Goal: Find contact information: Find contact information

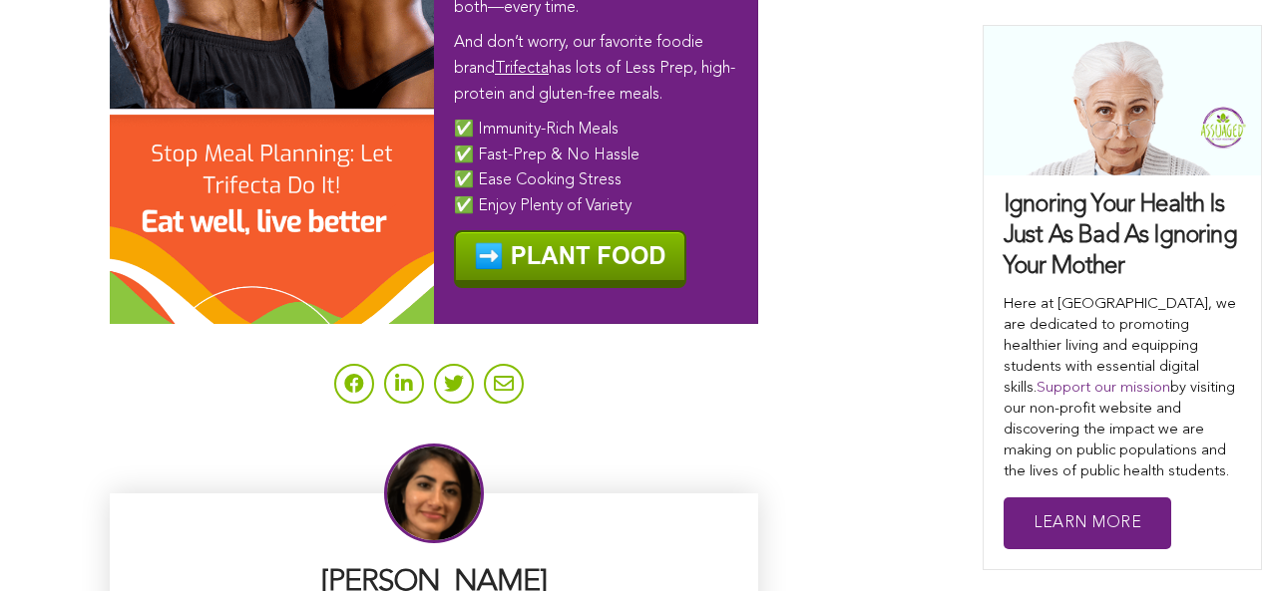
scroll to position [12573, 0]
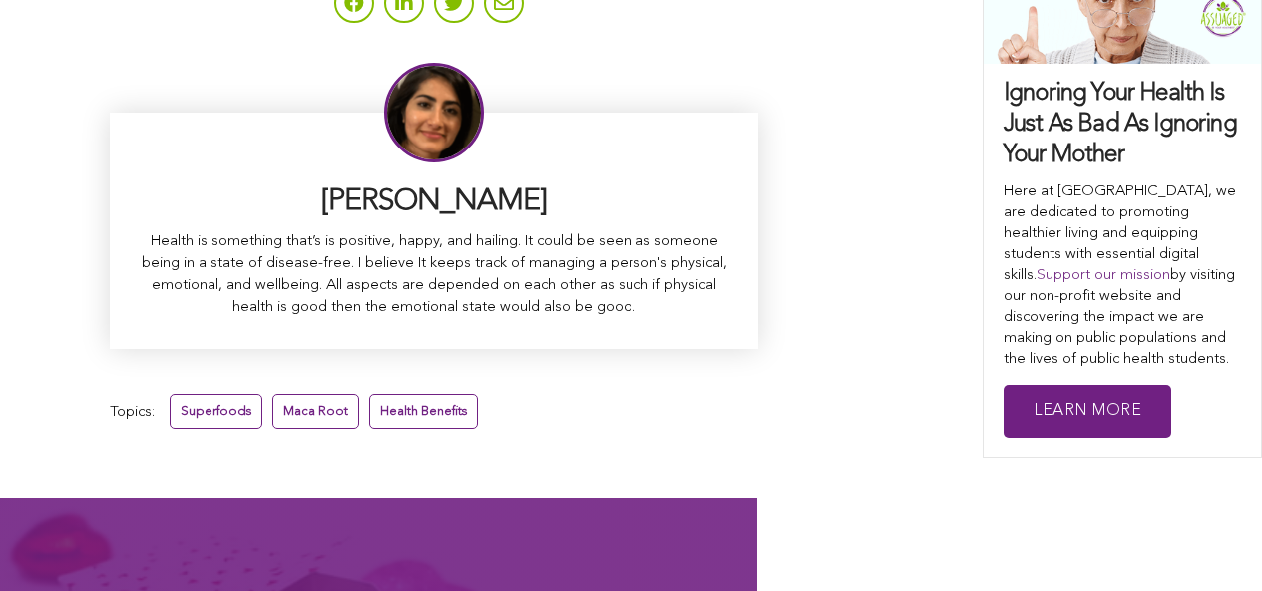
click at [272, 394] on link "Maca Root" at bounding box center [315, 411] width 87 height 35
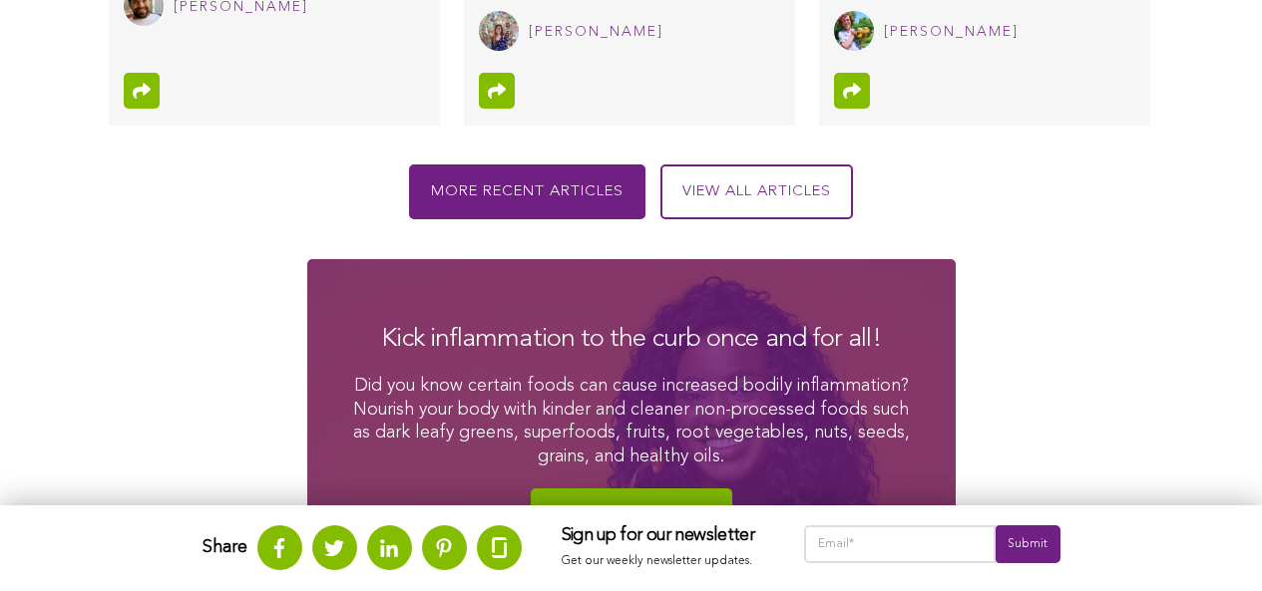
scroll to position [3102, 0]
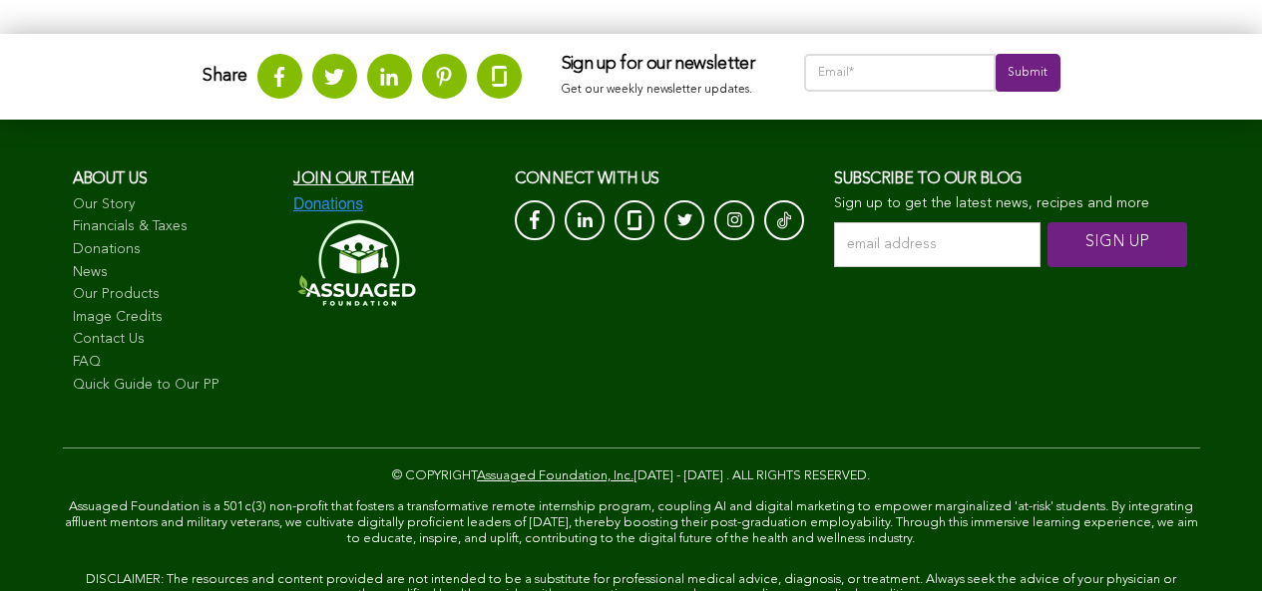
click at [114, 350] on link "Contact Us" at bounding box center [173, 340] width 201 height 20
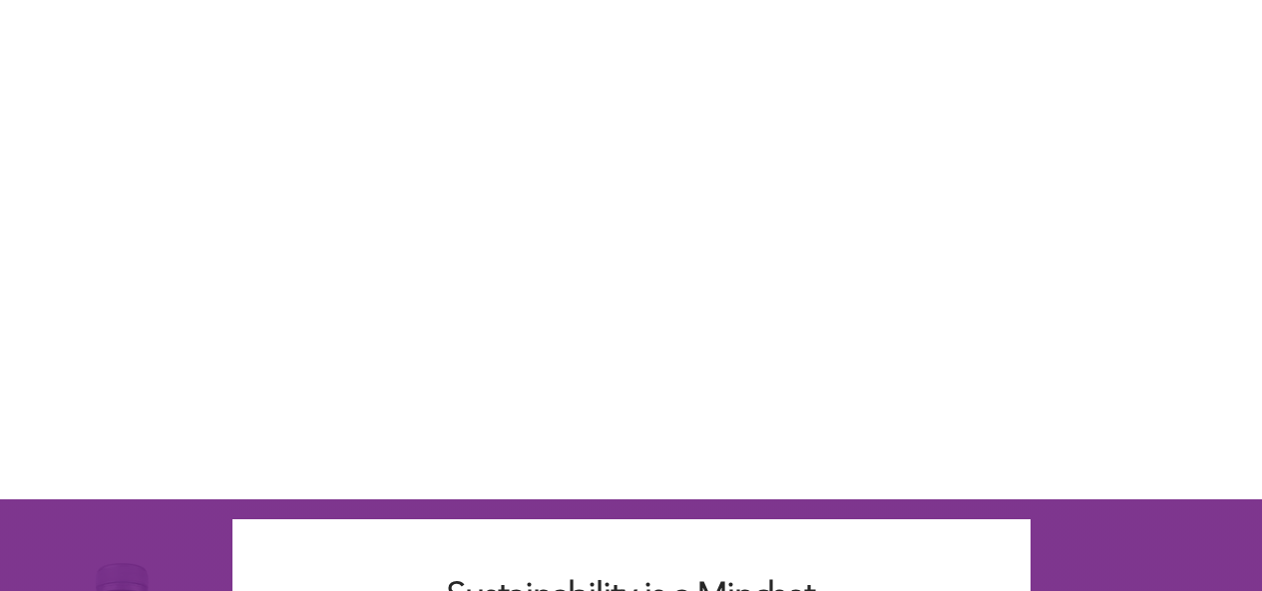
scroll to position [1606, 0]
